Goal: Information Seeking & Learning: Check status

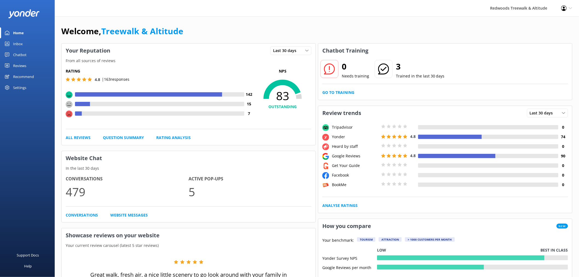
click at [31, 63] on link "Reviews" at bounding box center [27, 65] width 55 height 11
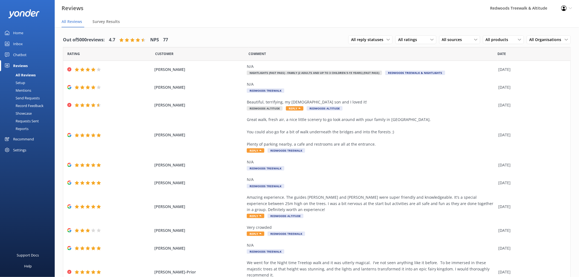
click at [29, 42] on link "Inbox" at bounding box center [27, 43] width 55 height 11
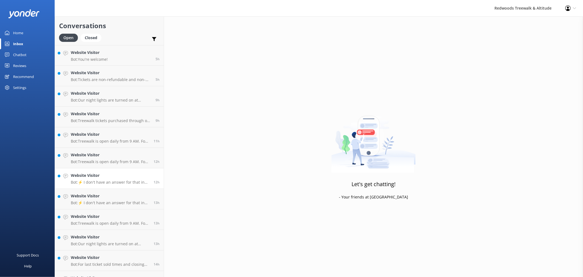
click at [102, 183] on p "Bot: ⚡ I don't have an answer for that in my knowledge base. Please try and rep…" at bounding box center [110, 182] width 79 height 5
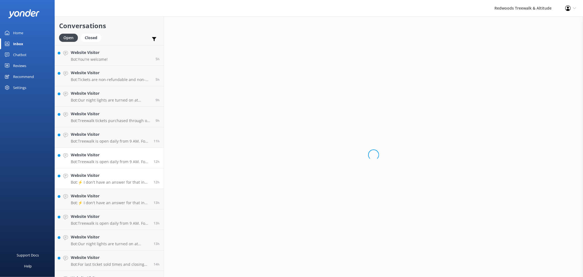
click at [99, 159] on div "Website Visitor Bot: Treewalk is open daily from 9 AM. For last ticket sold tim…" at bounding box center [110, 158] width 79 height 12
click at [101, 132] on h4 "Website Visitor" at bounding box center [110, 134] width 79 height 6
click at [103, 115] on h4 "Website Visitor" at bounding box center [111, 114] width 81 height 6
click at [106, 97] on div "Website Visitor Bot: Our night lights are turned on at sunset, and the night wa…" at bounding box center [111, 96] width 81 height 12
click at [107, 77] on p "Bot: Tickets are non-refundable and non-transferable." at bounding box center [111, 79] width 81 height 5
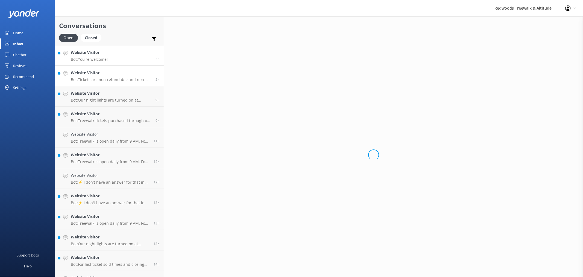
click at [103, 58] on p "Bot: You're welcome!" at bounding box center [89, 59] width 37 height 5
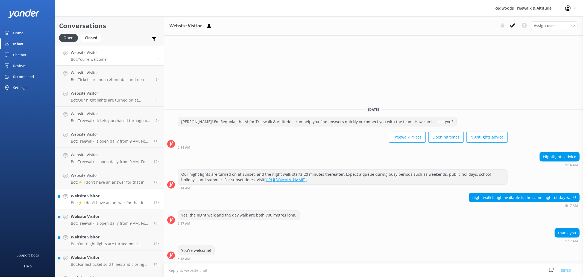
click at [104, 196] on h4 "Website Visitor" at bounding box center [110, 196] width 79 height 6
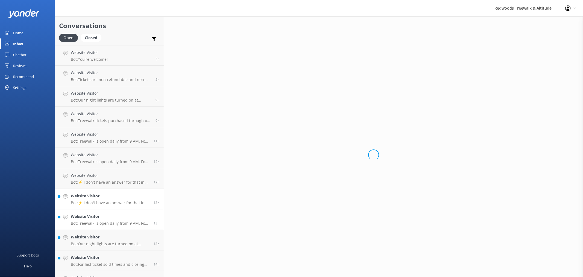
click at [100, 214] on h4 "Website Visitor" at bounding box center [110, 216] width 79 height 6
click at [97, 230] on link "Website Visitor Bot: Our night lights are turned on at sunset, and the night wa…" at bounding box center [109, 240] width 109 height 21
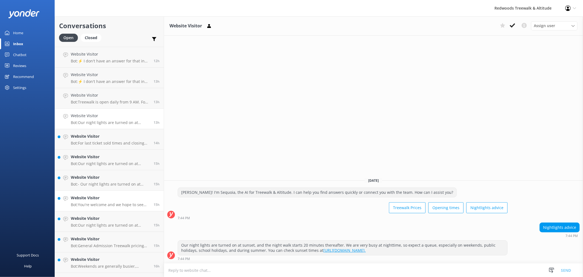
scroll to position [121, 0]
click at [97, 199] on h4 "Website Visitor" at bounding box center [110, 197] width 79 height 6
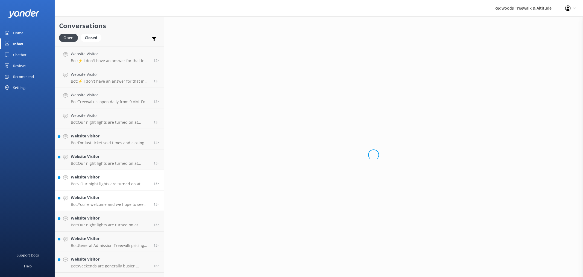
click at [95, 179] on h4 "Website Visitor" at bounding box center [110, 177] width 79 height 6
click at [95, 163] on p "Bot: Our night lights are turned on at sunset, and the night walk starts 20 min…" at bounding box center [110, 163] width 79 height 5
click at [100, 142] on p "Bot: For last ticket sold times and closing hours, please check our website FAQ…" at bounding box center [110, 142] width 79 height 5
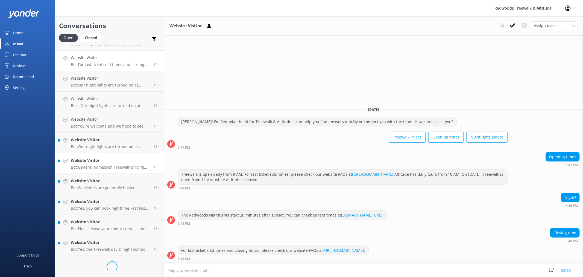
scroll to position [200, 0]
click at [106, 222] on h4 "Website Visitor" at bounding box center [110, 221] width 79 height 6
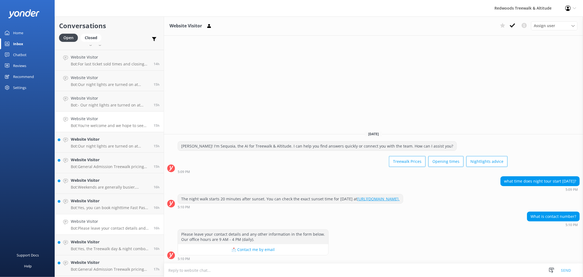
click at [103, 125] on p "Bot: You're welcome and we hope to see you at [GEOGRAPHIC_DATA] & Altitude soon!" at bounding box center [110, 125] width 79 height 5
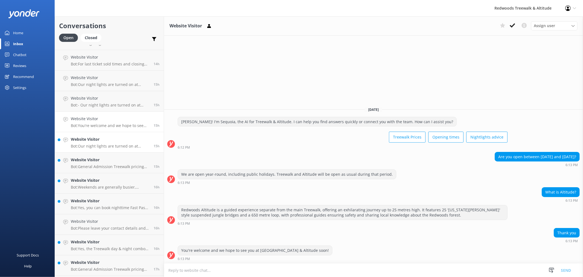
click at [101, 139] on h4 "Website Visitor" at bounding box center [110, 139] width 79 height 6
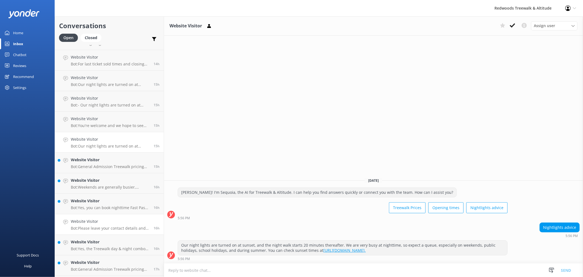
click at [96, 232] on link "Website Visitor Bot: Please leave your contact details and any other informatio…" at bounding box center [109, 224] width 109 height 21
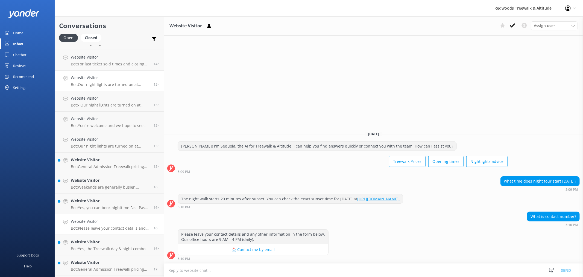
click at [110, 78] on h4 "Website Visitor" at bounding box center [110, 78] width 79 height 6
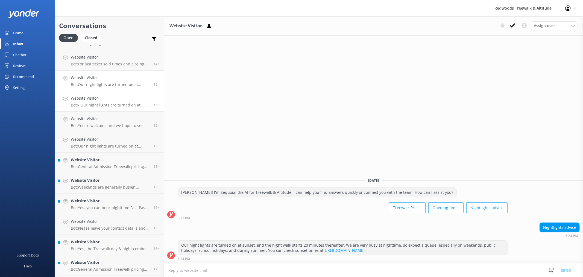
click at [110, 94] on link "Website Visitor Bot: - Our night lights are turned on at sunset, and the night …" at bounding box center [109, 101] width 109 height 21
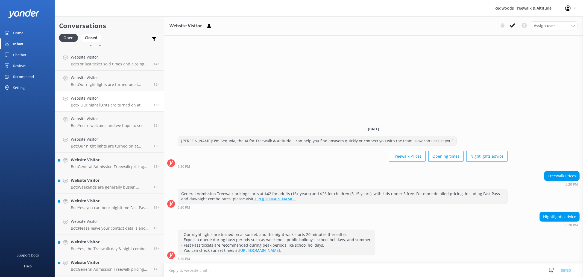
click at [108, 109] on link "Website Visitor Bot: - Our night lights are turned on at sunset, and the night …" at bounding box center [109, 101] width 109 height 21
click at [107, 119] on h4 "Website Visitor" at bounding box center [110, 119] width 79 height 6
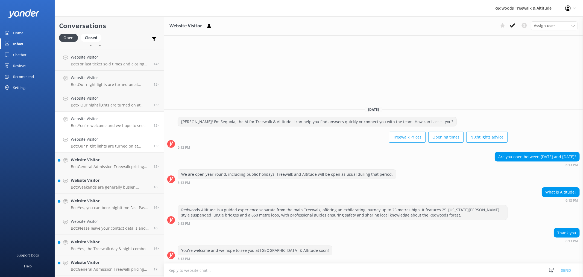
click at [107, 147] on p "Bot: Our night lights are turned on at sunset, and the night walk starts 20 min…" at bounding box center [110, 146] width 79 height 5
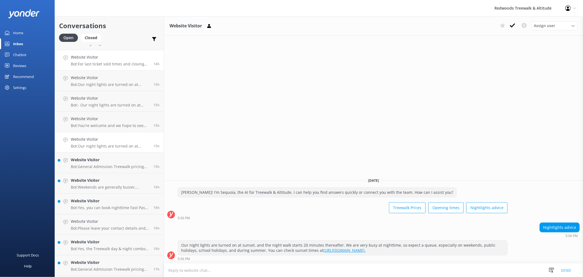
click at [106, 55] on h4 "Website Visitor" at bounding box center [110, 57] width 79 height 6
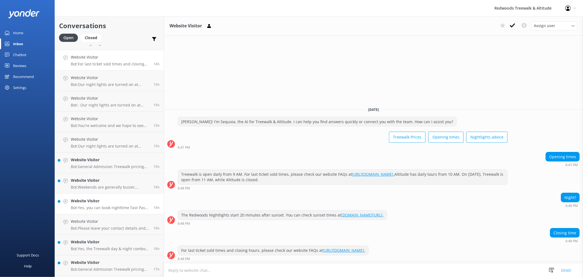
scroll to position [231, 0]
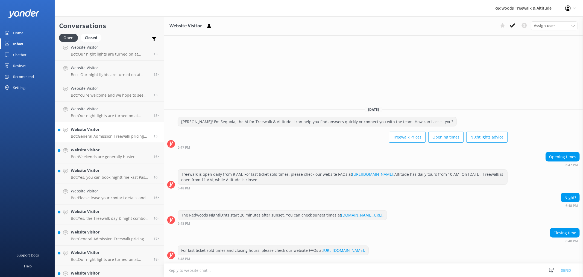
click at [109, 127] on h4 "Website Visitor" at bounding box center [110, 129] width 79 height 6
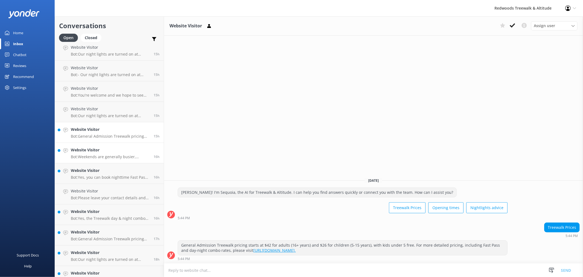
click at [105, 146] on link "Website Visitor Bot: Weekends are generally busier, especially during peak peri…" at bounding box center [109, 153] width 109 height 21
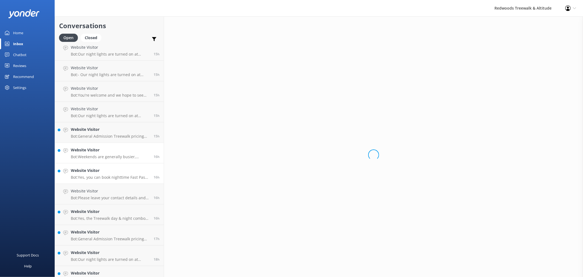
click at [101, 164] on link "Website Visitor Bot: Yes, you can book nighttime Fast Pass tickets online at [D…" at bounding box center [109, 173] width 109 height 21
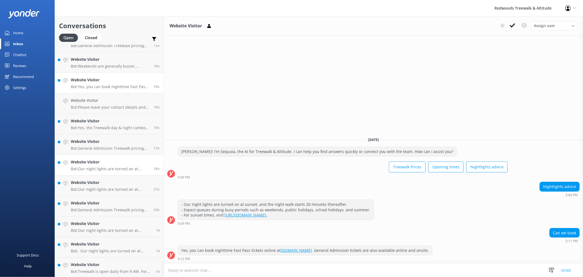
scroll to position [322, 0]
click at [100, 120] on h4 "Website Visitor" at bounding box center [110, 120] width 79 height 6
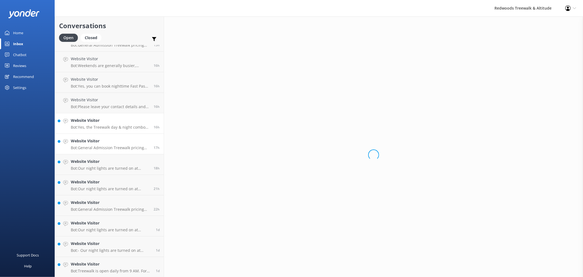
click at [92, 145] on p "Bot: General Admission Treewalk pricing starts at $42 for adults (16+ years) an…" at bounding box center [110, 147] width 79 height 5
click at [91, 156] on link "Website Visitor Bot: Our night lights are turned on at sunset, and the night wa…" at bounding box center [109, 164] width 109 height 21
click at [88, 172] on link "Website Visitor Bot: Our night lights are turned on at sunset, and the night wa…" at bounding box center [109, 164] width 109 height 21
click at [87, 196] on link "Website Visitor Bot: General Admission Treewalk pricing starts at $42 for adult…" at bounding box center [109, 205] width 109 height 21
click at [88, 217] on link "Website Visitor Bot: Our night lights are turned on at sunset, and the night wa…" at bounding box center [109, 226] width 109 height 21
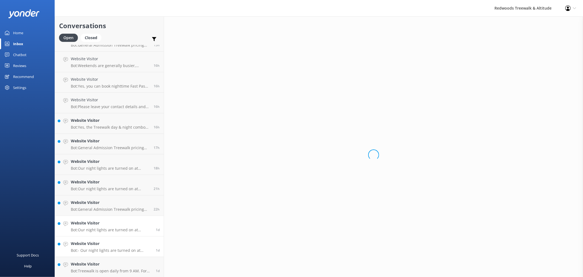
click at [85, 241] on h4 "Website Visitor" at bounding box center [111, 243] width 81 height 6
click at [80, 258] on link "Website Visitor Bot: Treewalk is open daily from 9 AM. For last ticket sold tim…" at bounding box center [109, 267] width 109 height 21
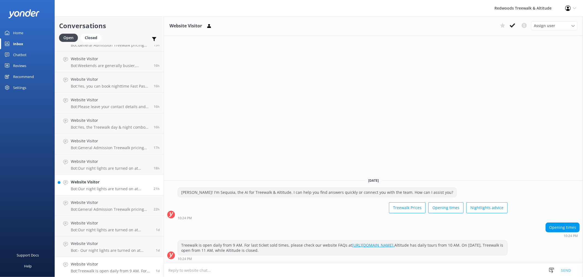
click at [98, 187] on p "Bot: Our night lights are turned on at sunset, and the night walk starts 20 min…" at bounding box center [110, 188] width 79 height 5
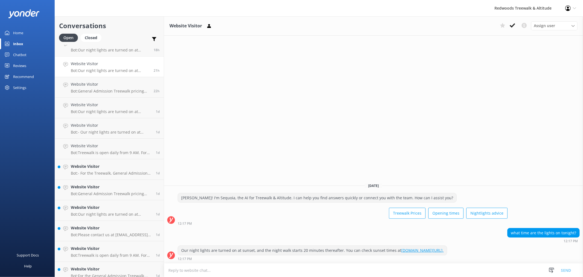
scroll to position [443, 0]
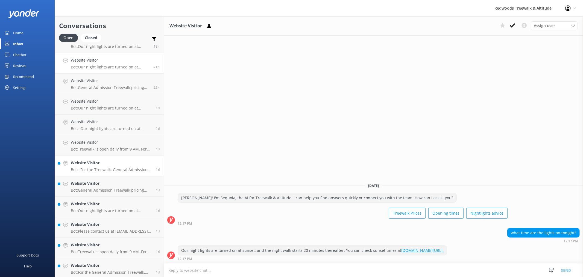
click at [102, 169] on p "Bot: - For the Treewalk, General Admission tickets are available online and ons…" at bounding box center [111, 169] width 81 height 5
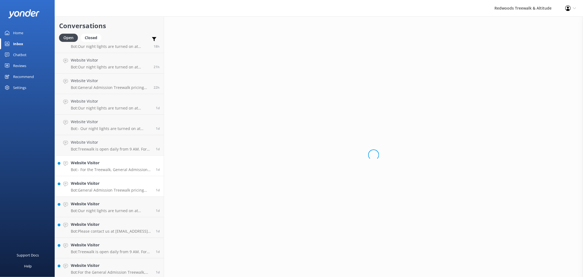
click at [93, 187] on div "Website Visitor Bot: General Admission Treewalk pricing starts at $42 for adult…" at bounding box center [111, 186] width 81 height 12
click at [91, 203] on h4 "Website Visitor" at bounding box center [111, 204] width 81 height 6
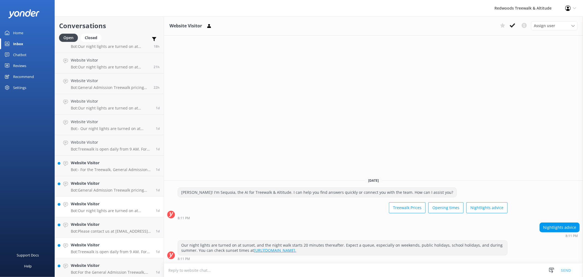
click at [89, 250] on p "Bot: Treewalk is open daily from 9 AM. For last ticket sold times, please check…" at bounding box center [111, 251] width 81 height 5
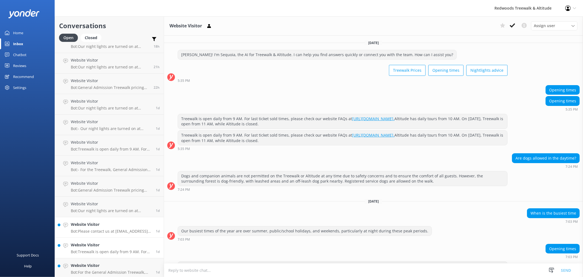
scroll to position [21, 0]
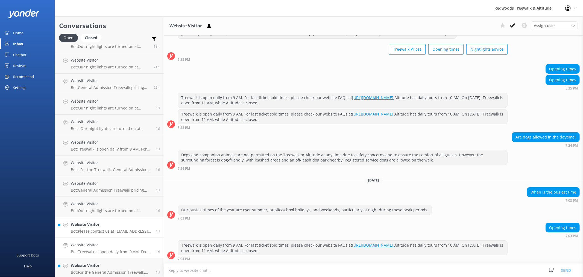
click at [95, 225] on h4 "Website Visitor" at bounding box center [111, 224] width 81 height 6
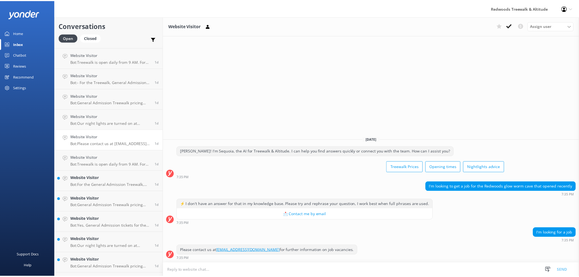
scroll to position [595, 0]
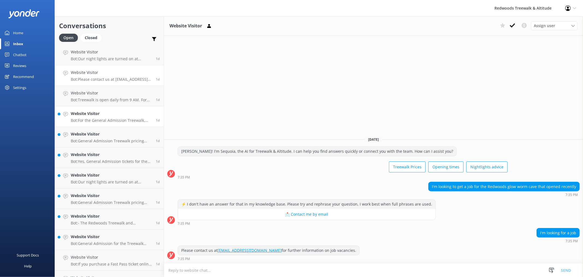
click at [111, 124] on link "Website Visitor Bot: For the General Admission Treewalk, you can arrive anytime…" at bounding box center [109, 116] width 109 height 21
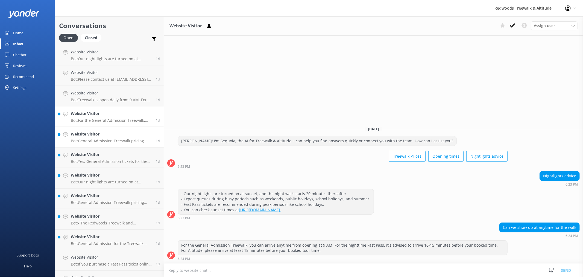
click at [107, 137] on div "Website Visitor Bot: General Admission Treewalk pricing starts at $42 for adult…" at bounding box center [111, 137] width 81 height 12
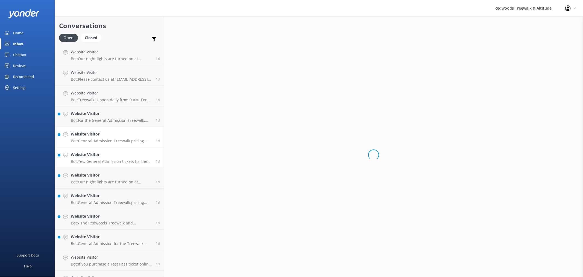
click at [104, 149] on link "Website Visitor Bot: Yes, General Admission tickets for the Treewalk are availa…" at bounding box center [109, 157] width 109 height 21
click at [88, 177] on h4 "Website Visitor" at bounding box center [111, 175] width 81 height 6
click at [89, 211] on link "Website Visitor Bot: - The Redwoods Treewalk and Nightlights are self-guided an…" at bounding box center [109, 219] width 109 height 21
click at [86, 235] on h4 "Website Visitor" at bounding box center [111, 237] width 81 height 6
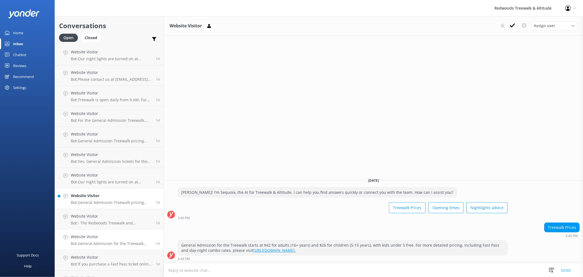
click at [93, 198] on h4 "Website Visitor" at bounding box center [111, 196] width 81 height 6
click at [27, 31] on link "Home" at bounding box center [27, 32] width 55 height 11
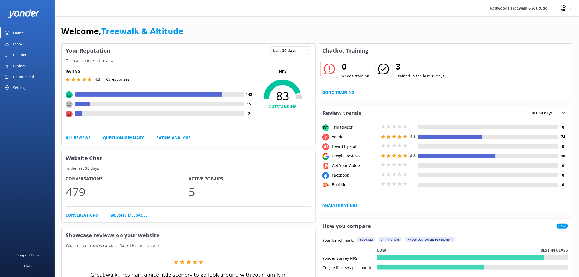
click at [22, 66] on div "Reviews" at bounding box center [19, 65] width 13 height 11
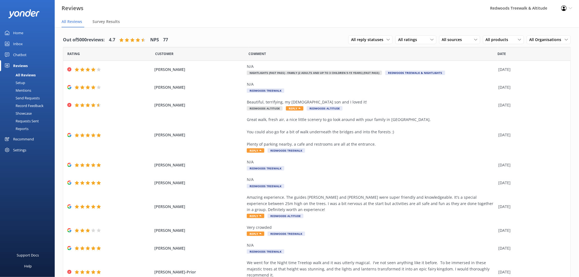
click at [25, 40] on link "Inbox" at bounding box center [27, 43] width 55 height 11
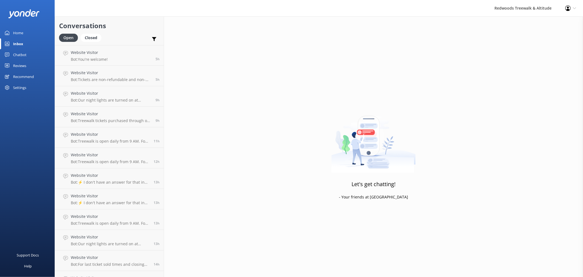
click at [28, 29] on link "Home" at bounding box center [27, 32] width 55 height 11
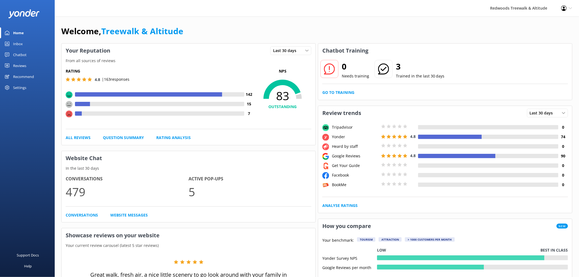
click at [28, 29] on link "Home" at bounding box center [27, 32] width 55 height 11
click at [26, 67] on div "Reviews" at bounding box center [19, 65] width 13 height 11
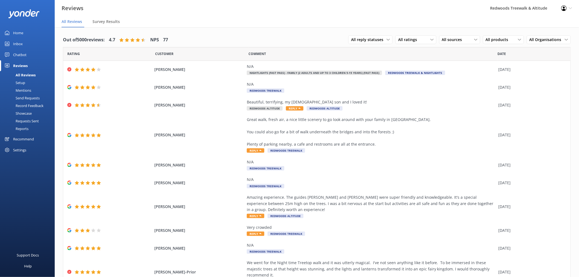
click at [28, 34] on link "Home" at bounding box center [27, 32] width 55 height 11
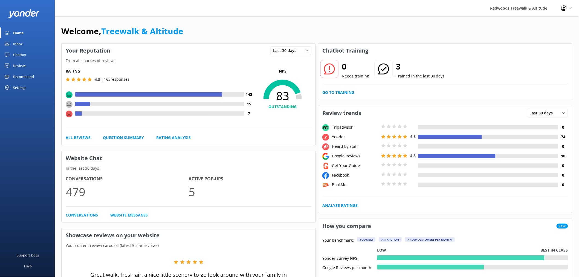
click at [24, 65] on div "Reviews" at bounding box center [19, 65] width 13 height 11
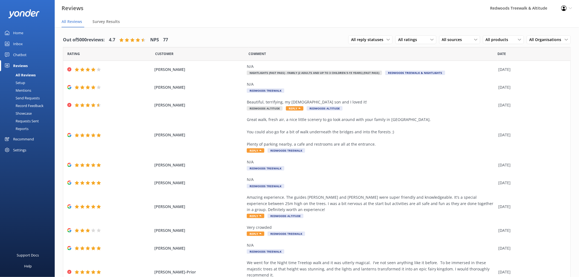
click at [27, 42] on link "Inbox" at bounding box center [27, 43] width 55 height 11
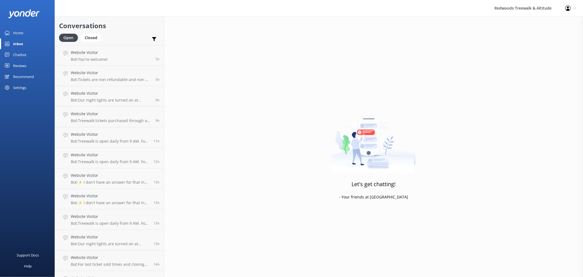
click at [31, 31] on link "Home" at bounding box center [27, 32] width 55 height 11
